Goal: Task Accomplishment & Management: Manage account settings

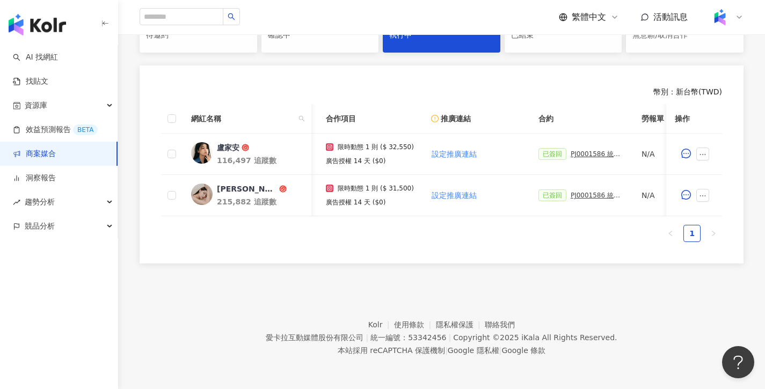
scroll to position [0, 269]
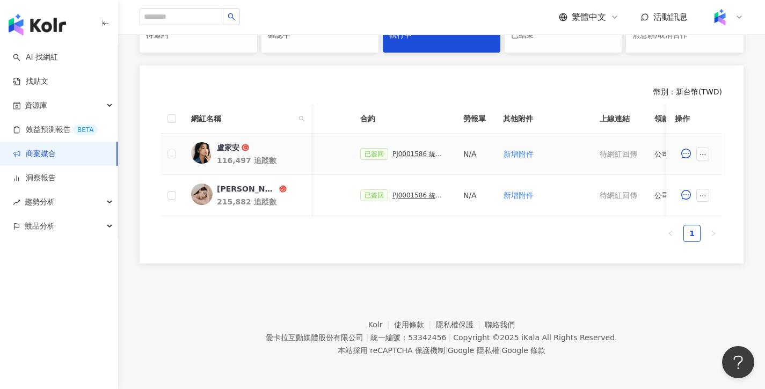
click at [404, 150] on div "PJ0001586 統一藥品_雅漾_長銷熱賣品限動導購_2025H2_KOL合作" at bounding box center [420, 154] width 54 height 8
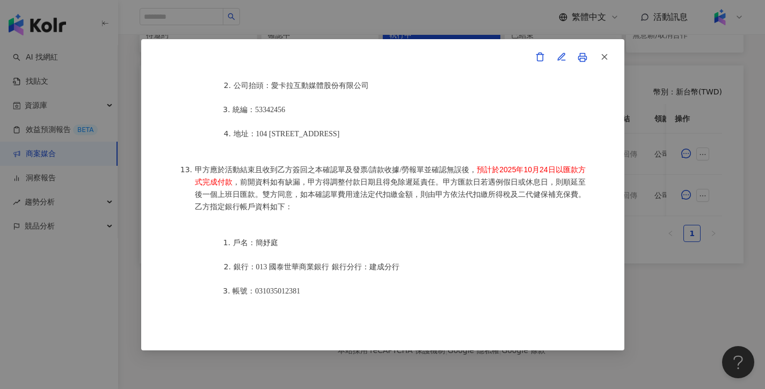
scroll to position [1488, 0]
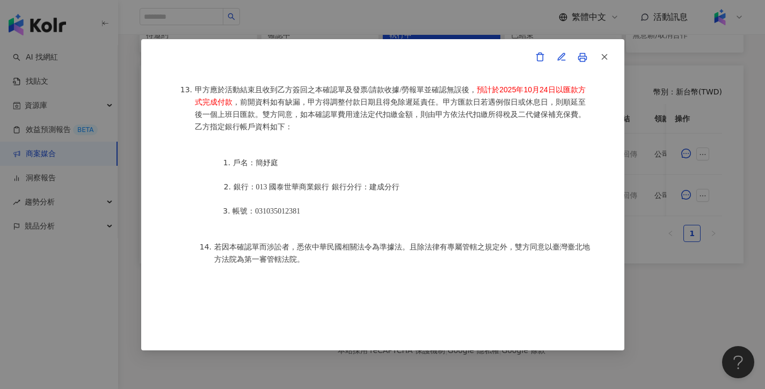
click at [672, 271] on div "活動確認單 約定雙方 甲方名稱：愛卡拉互動媒體股份有限公司 甲方負責人：程世嘉 甲方統一編號：53342456 甲方地址：104 [STREET_ADDRES…" at bounding box center [382, 194] width 765 height 389
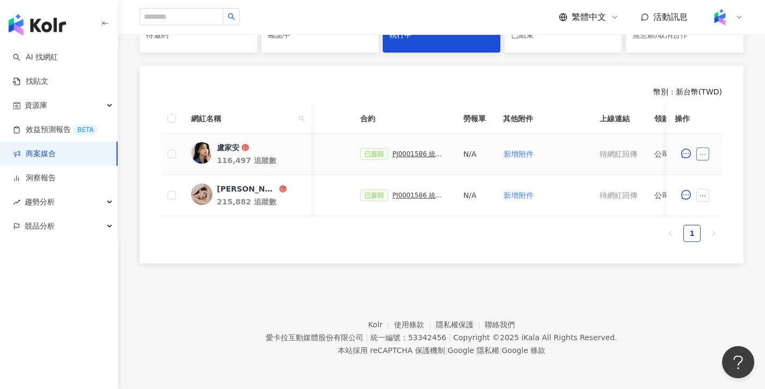
click at [706, 151] on button "button" at bounding box center [702, 154] width 13 height 13
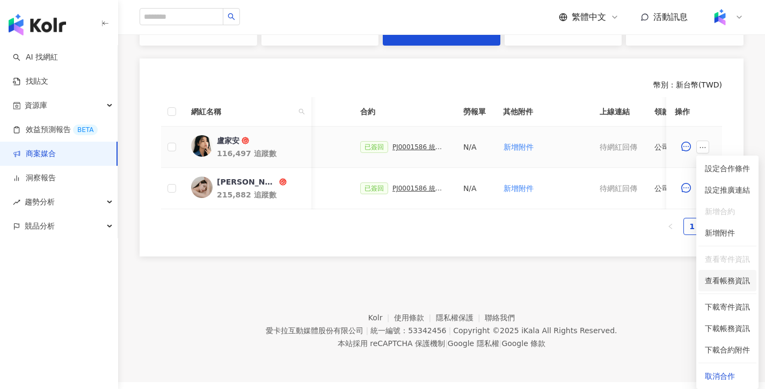
click at [721, 279] on span "查看帳務資訊" at bounding box center [727, 281] width 45 height 12
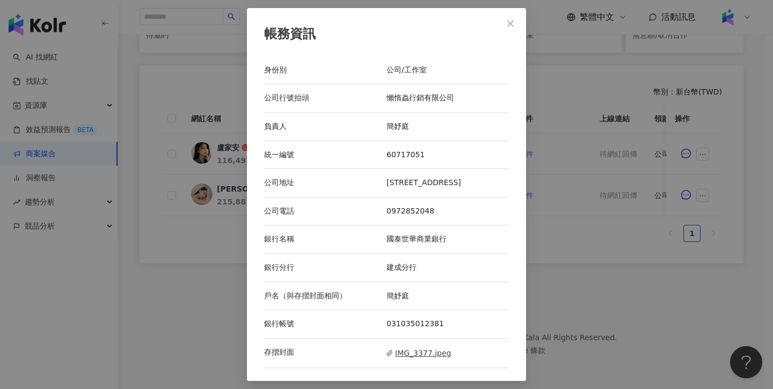
click at [441, 353] on span "IMG_3377.jpeg" at bounding box center [419, 353] width 64 height 12
click at [615, 262] on div "帳務資訊 身份別 公司/工作室 公司行號抬頭 懶惰蟲行銷有限公司 負責人 簡妤庭 統一編號 60717051 公司地址 [STREET_ADDRESS] 公司…" at bounding box center [386, 194] width 773 height 389
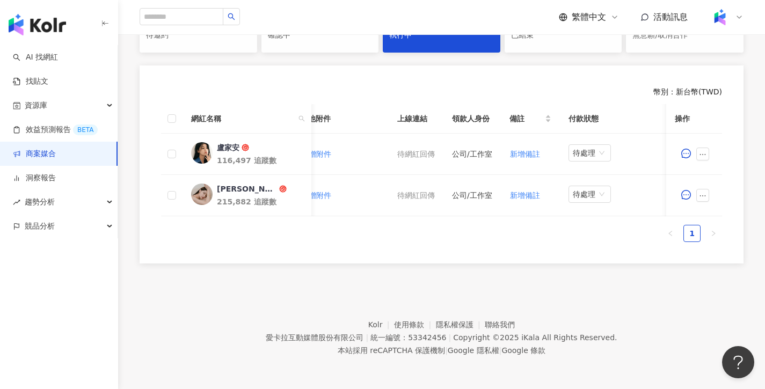
scroll to position [0, 288]
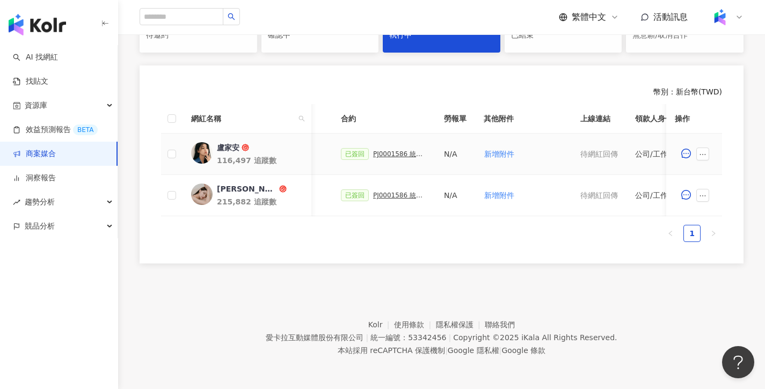
click at [402, 150] on div "PJ0001586 統一藥品_雅漾_長銷熱賣品限動導購_2025H2_KOL合作" at bounding box center [400, 154] width 54 height 8
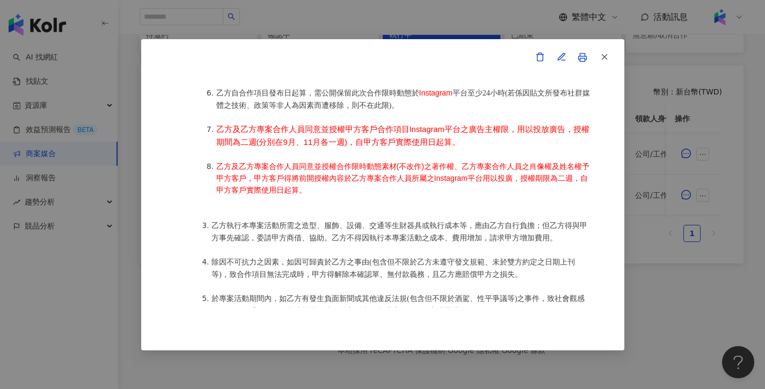
scroll to position [454, 0]
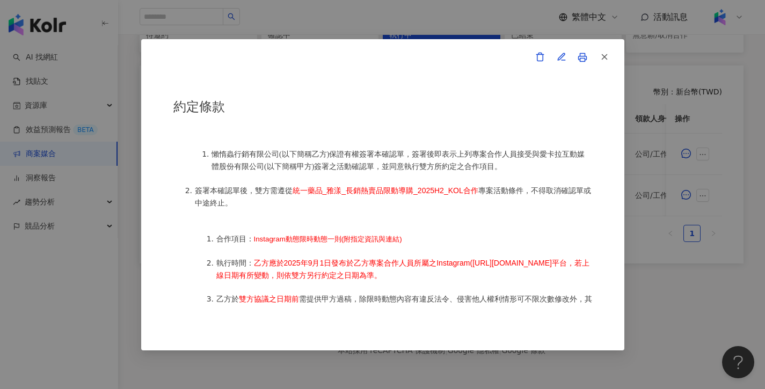
click at [668, 277] on div "活動確認單 約定雙方 甲方名稱：愛卡拉互動媒體股份有限公司 甲方負責人：程世嘉 甲方統一編號：53342456 甲方地址：104 [STREET_ADDRES…" at bounding box center [382, 194] width 765 height 389
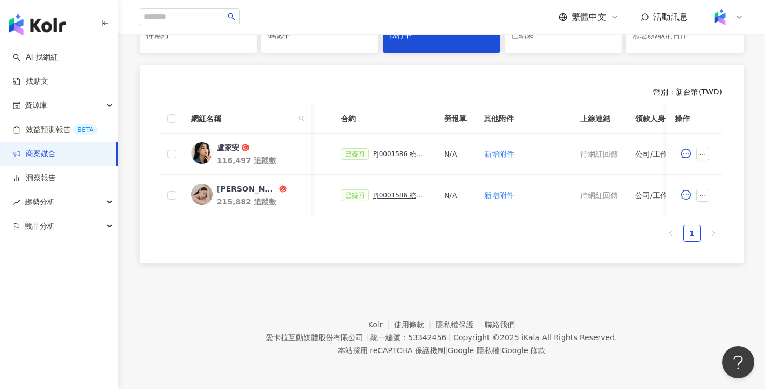
scroll to position [0, 471]
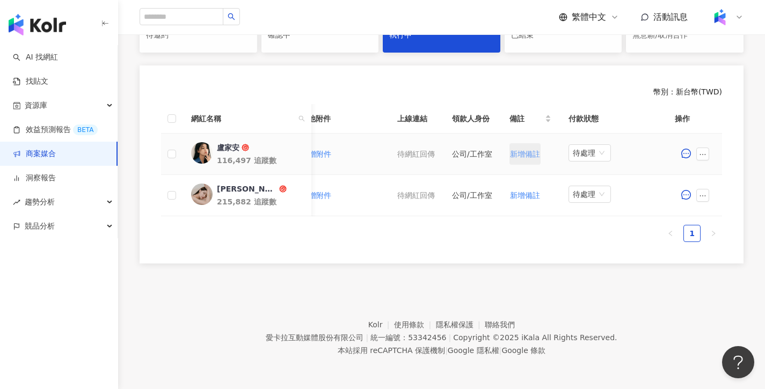
click at [520, 150] on span "新增備註" at bounding box center [525, 154] width 30 height 9
click at [489, 245] on div "網紅名稱 合作總酬勞 (含稅) 合作項目 推廣連結 合約 勞報單 其他附件 上線連結 領款人身份 備註 付款狀態 操作 盧家安 116,497 追蹤數 $32…" at bounding box center [441, 177] width 561 height 147
click at [329, 150] on span "新增附件" at bounding box center [316, 154] width 30 height 9
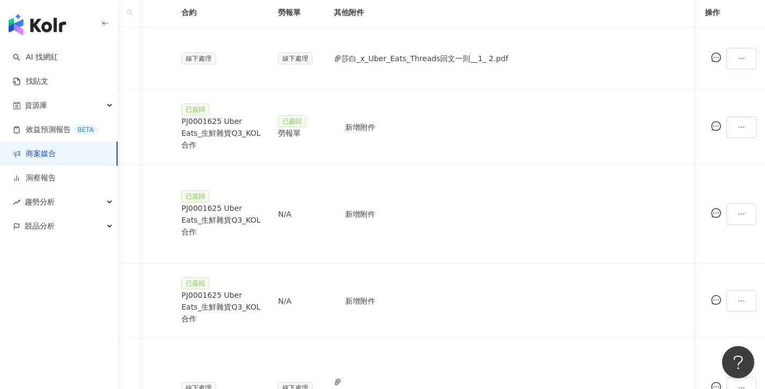
scroll to position [0, 316]
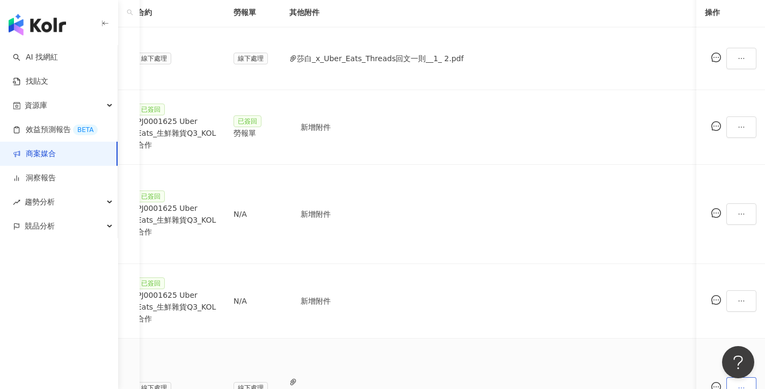
click at [738, 381] on icon "ellipsis" at bounding box center [742, 388] width 8 height 8
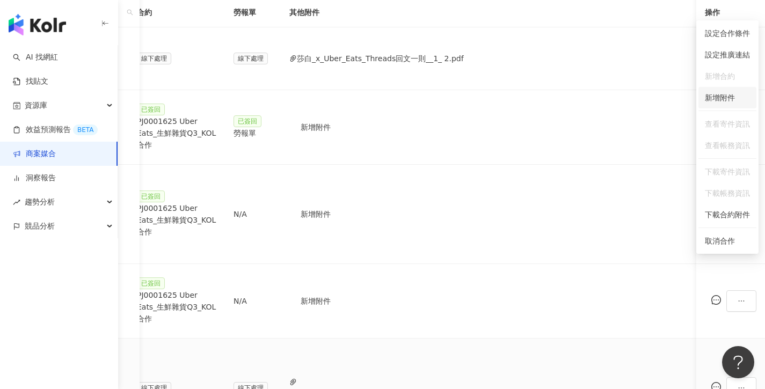
click at [727, 98] on span "新增附件" at bounding box center [720, 97] width 30 height 9
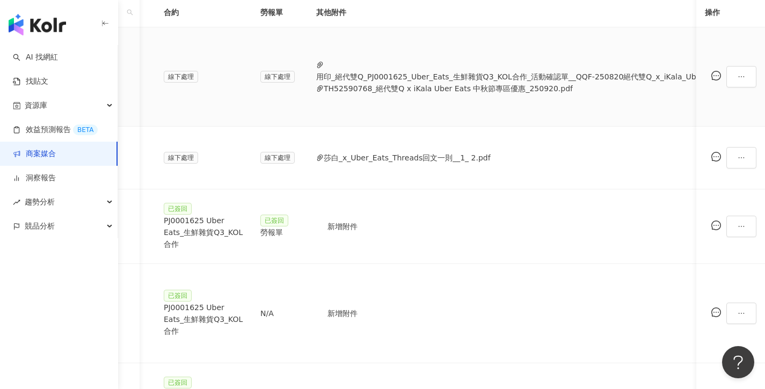
scroll to position [0, 290]
click at [550, 71] on button "用印_絕代雙Q_PJ0001625_Uber_Eats_生鮮雜貨Q3_KOL合作_活動確認單__QQF-250820絕代雙Q_x_iKala_Uber_Eat…" at bounding box center [529, 77] width 426 height 12
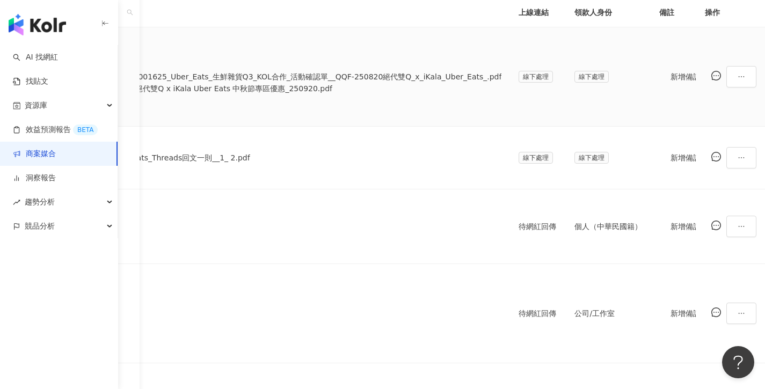
click at [734, 83] on span "待處理" at bounding box center [751, 77] width 34 height 16
click at [585, 119] on div "處理中" at bounding box center [591, 117] width 30 height 12
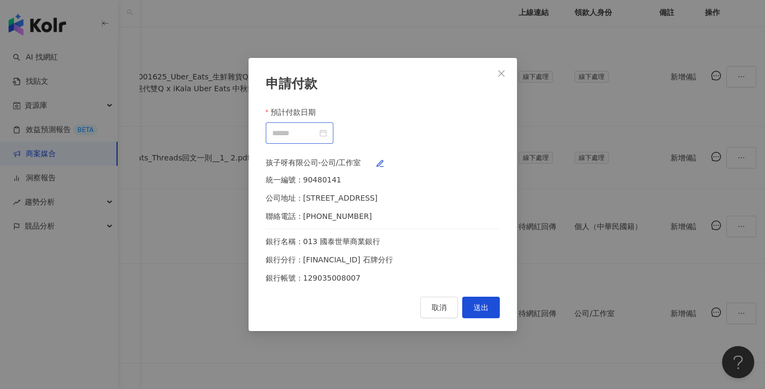
click at [333, 122] on div at bounding box center [300, 132] width 68 height 21
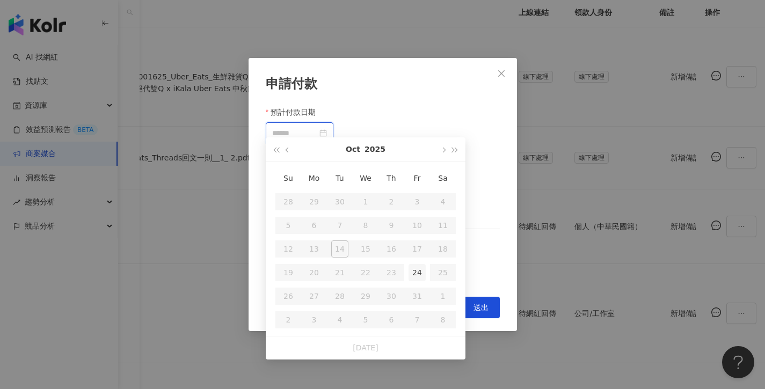
type input "**********"
click at [419, 283] on td "24" at bounding box center [417, 273] width 26 height 24
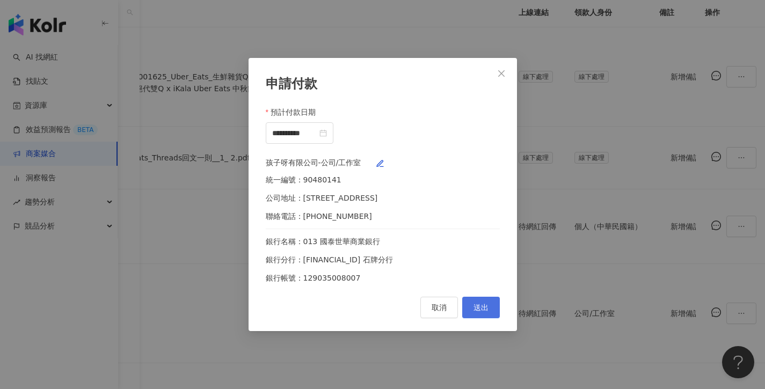
click at [488, 312] on span "送出" at bounding box center [481, 307] width 15 height 9
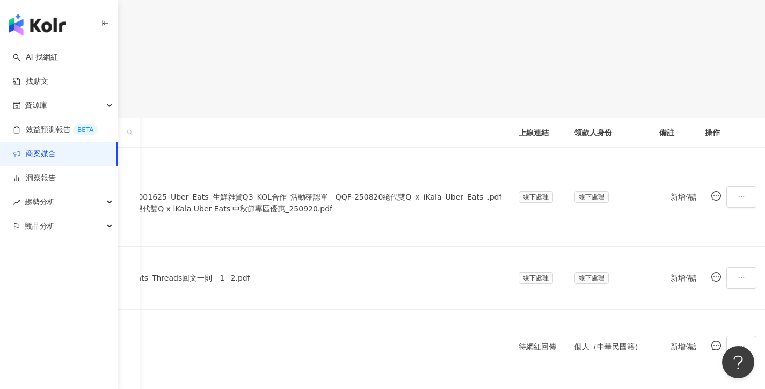
scroll to position [25, 0]
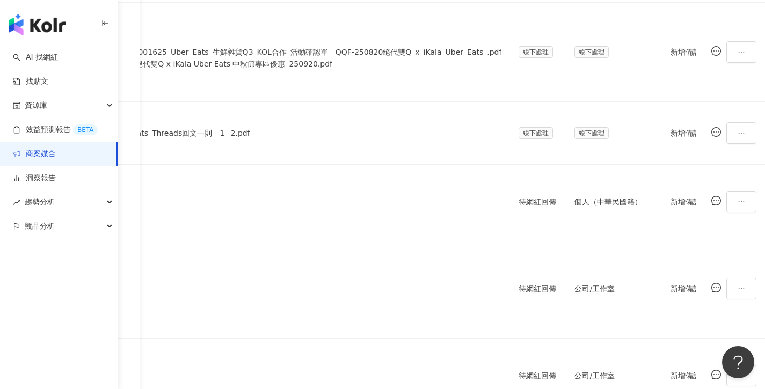
scroll to position [373, 0]
click at [493, 332] on div "網紅名稱 合作總酬勞 (含稅) 合作項目 推廣連結 合約 勞報單 其他附件 上線連結 領款人身份 備註 付款狀態 操作 絕代雙Q Yue and Wei 62…" at bounding box center [382, 255] width 765 height 565
drag, startPoint x: 489, startPoint y: 355, endPoint x: 473, endPoint y: 325, distance: 34.4
click at [489, 355] on div "網紅名稱 合作總酬勞 (含稅) 合作項目 推廣連結 合約 勞報單 其他附件 上線連結 領款人身份 備註 付款狀態 操作 絕代雙Q Yue and Wei 62…" at bounding box center [382, 260] width 765 height 574
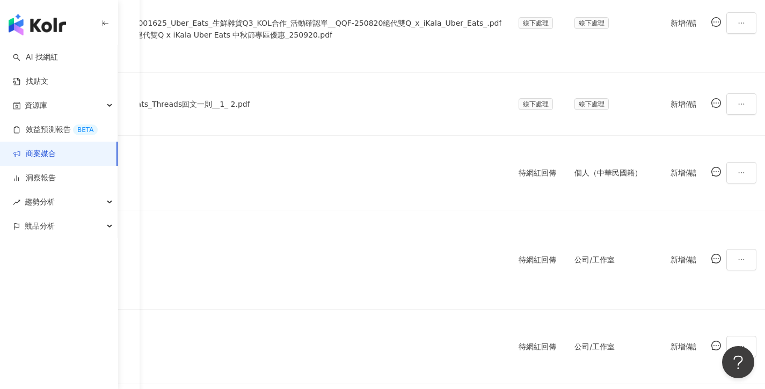
scroll to position [448, 0]
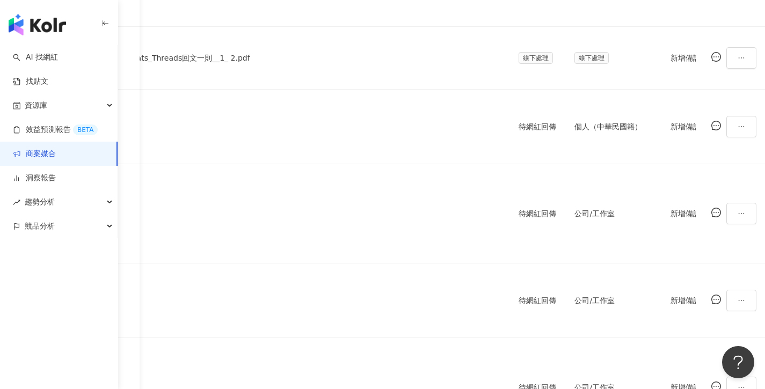
click at [448, 251] on div "網紅名稱 合作總酬勞 (含稅) 合作項目 推廣連結 合約 勞報單 其他附件 上線連結 領款人身份 備註 付款狀態 操作 絕代雙Q Yue and Wei 62…" at bounding box center [382, 180] width 765 height 565
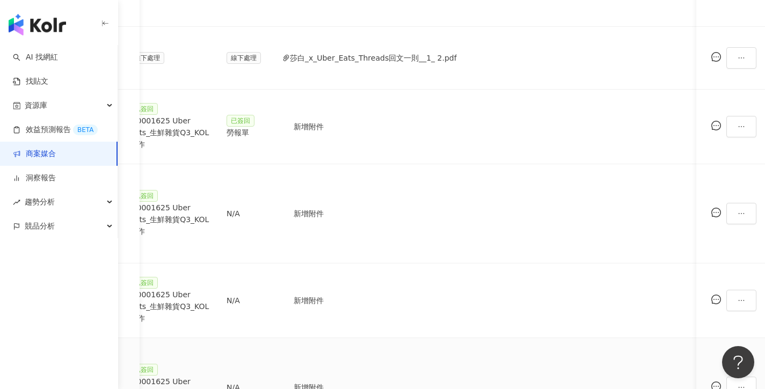
scroll to position [0, 315]
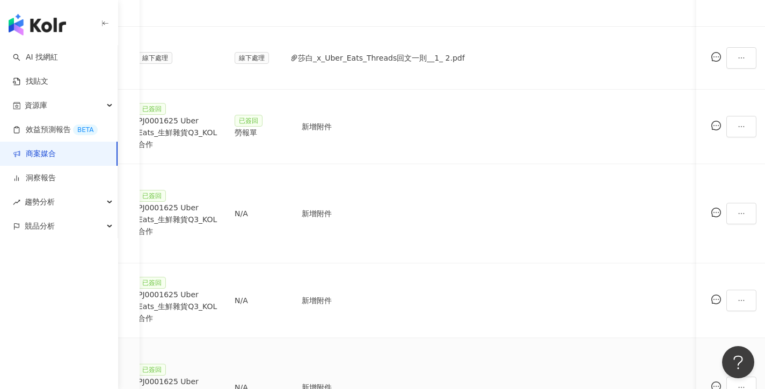
click at [217, 376] on div "PJ0001625 Uber Eats_生鮮雜貨Q3_KOL合作" at bounding box center [177, 393] width 79 height 35
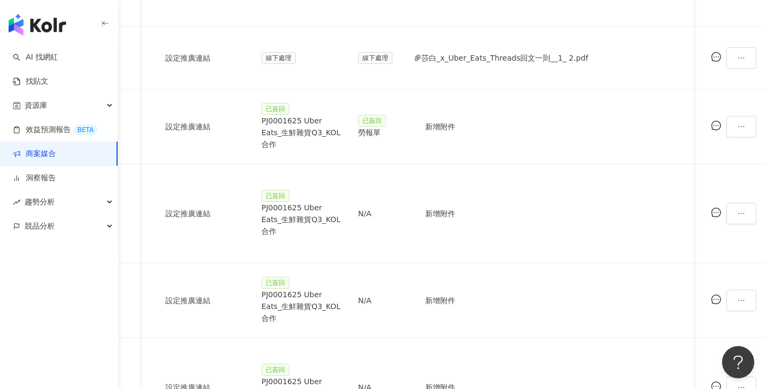
scroll to position [0, 239]
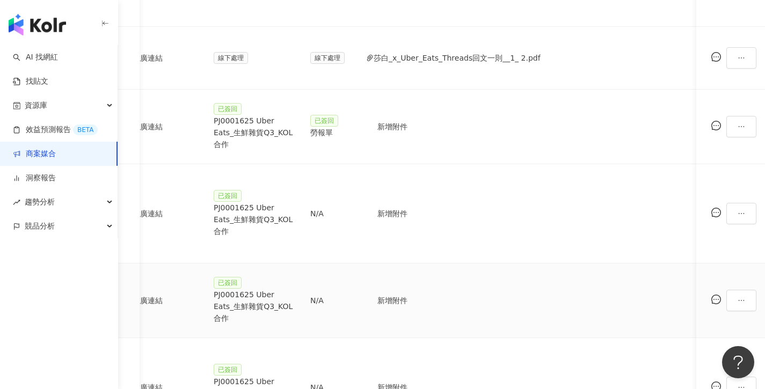
click at [293, 289] on div "PJ0001625 Uber Eats_生鮮雜貨Q3_KOL合作" at bounding box center [253, 306] width 79 height 35
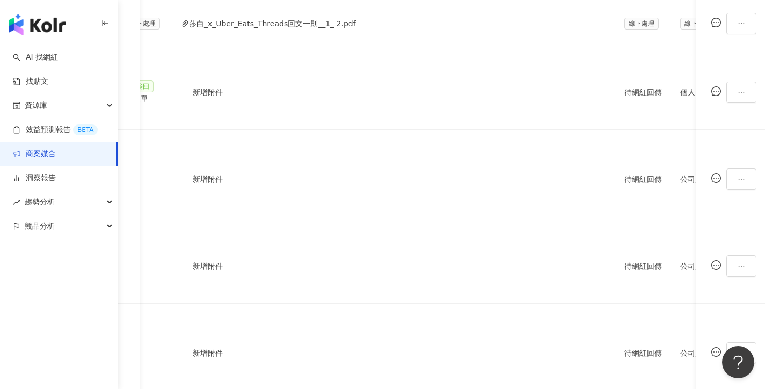
scroll to position [0, 461]
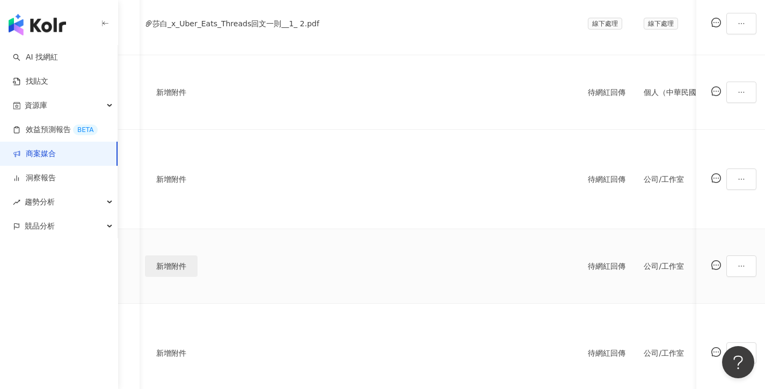
click at [186, 262] on span "新增附件" at bounding box center [171, 266] width 30 height 9
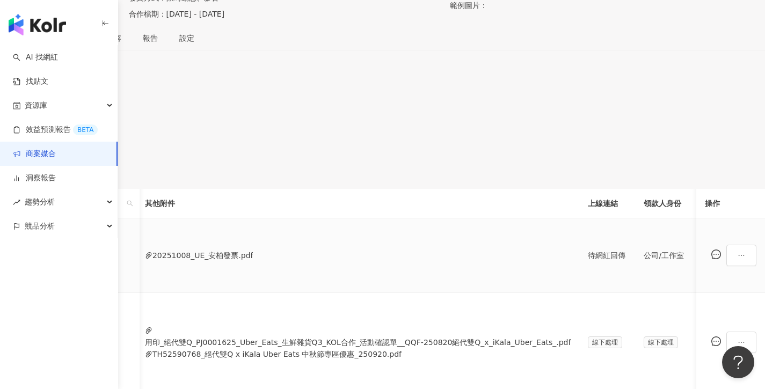
scroll to position [0, 530]
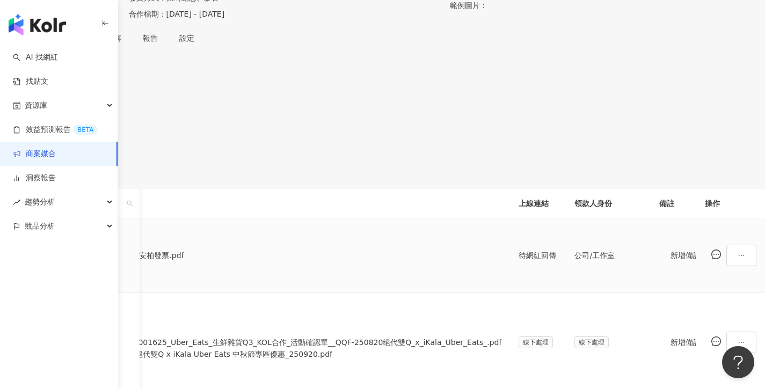
click at [734, 263] on span "待處理" at bounding box center [751, 256] width 34 height 16
click at [589, 302] on div "處理中" at bounding box center [591, 301] width 30 height 12
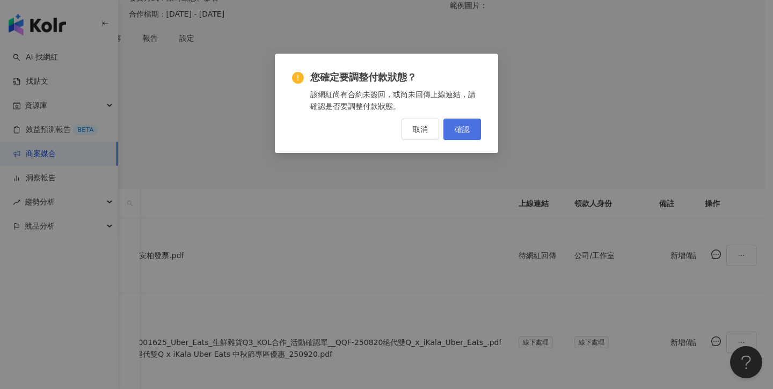
click at [469, 130] on span "確認" at bounding box center [462, 129] width 15 height 9
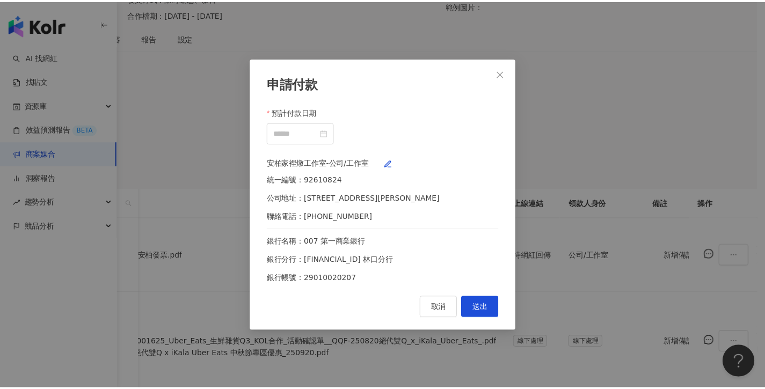
scroll to position [0, 522]
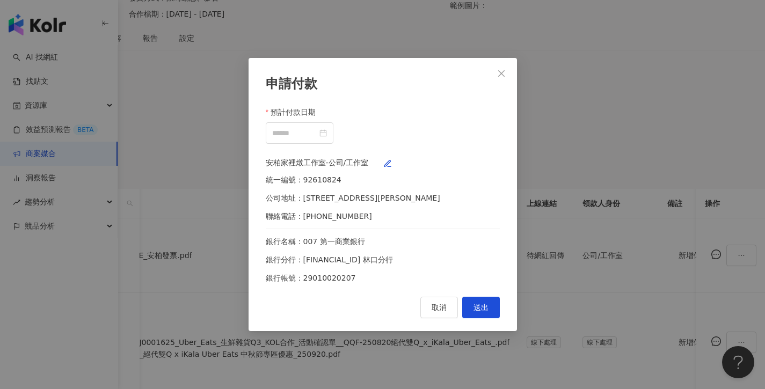
click at [333, 122] on div at bounding box center [300, 132] width 68 height 21
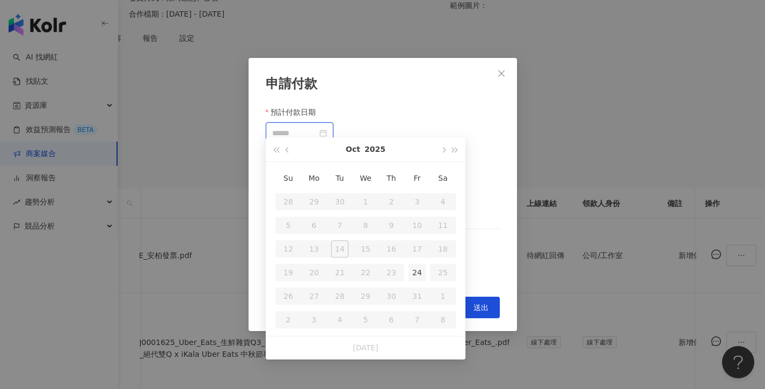
type input "**********"
click at [422, 265] on div "24" at bounding box center [417, 272] width 17 height 17
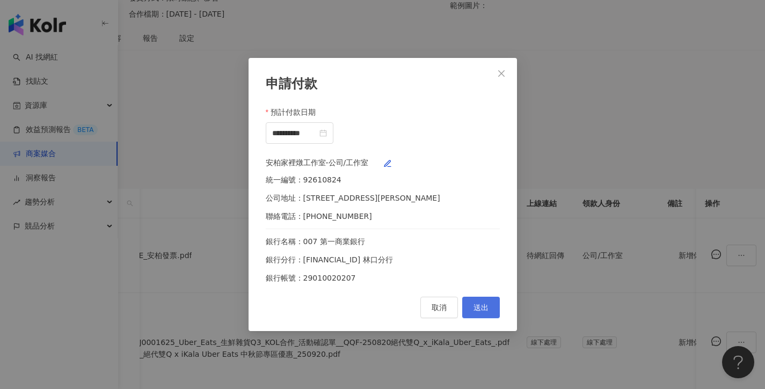
click at [482, 312] on span "送出" at bounding box center [481, 307] width 15 height 9
